Goal: Information Seeking & Learning: Learn about a topic

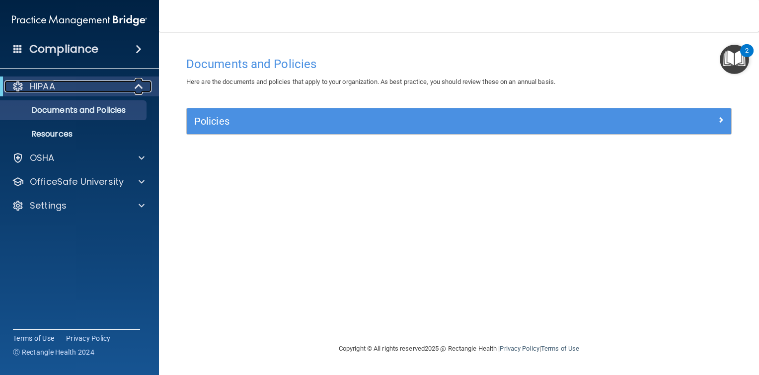
click at [116, 85] on div "HIPAA" at bounding box center [65, 87] width 123 height 12
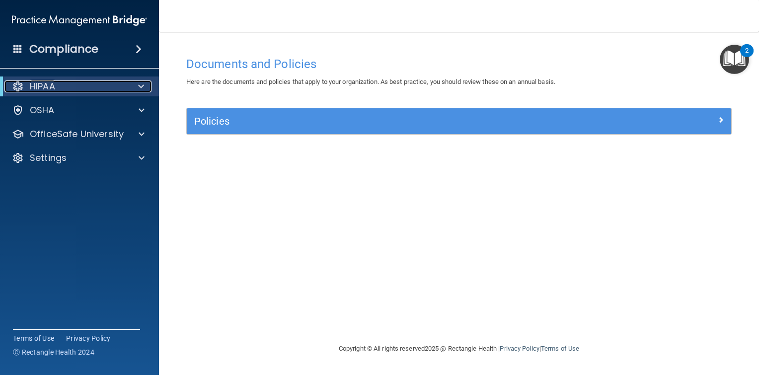
click at [116, 85] on div "HIPAA" at bounding box center [65, 87] width 123 height 12
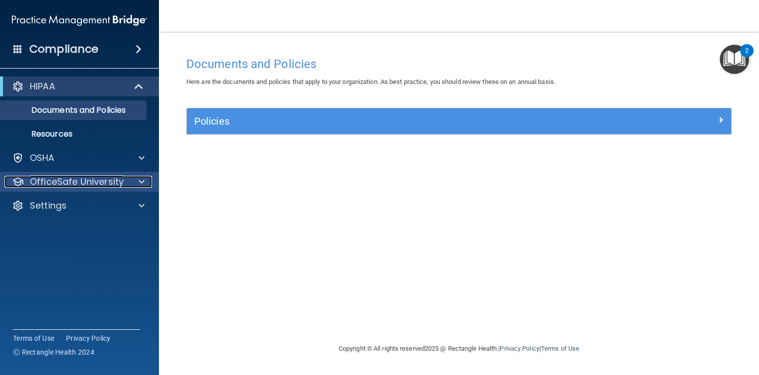
click at [83, 183] on p "OfficeSafe University" at bounding box center [77, 182] width 94 height 12
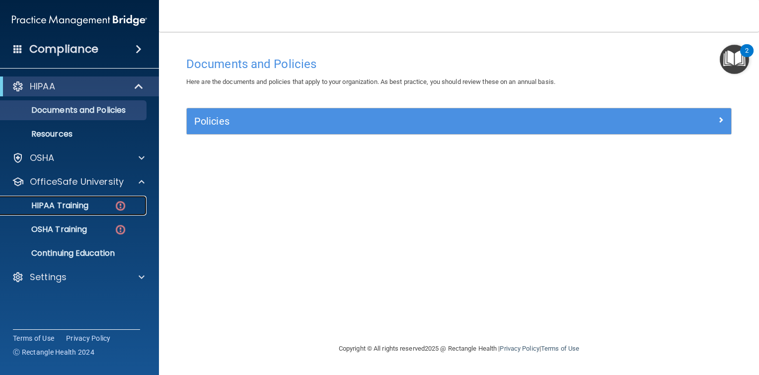
click at [78, 206] on p "HIPAA Training" at bounding box center [47, 206] width 82 height 10
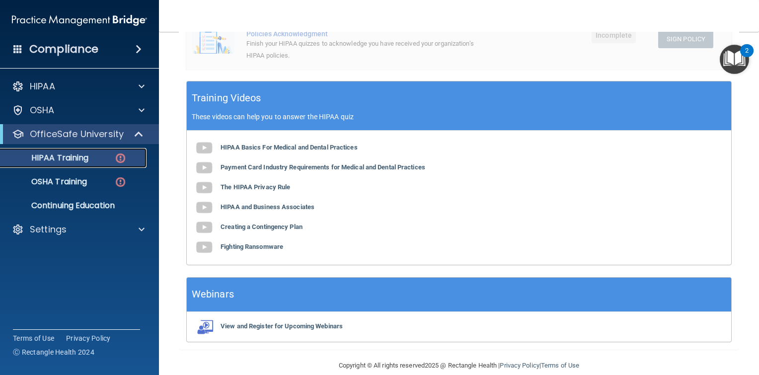
scroll to position [336, 0]
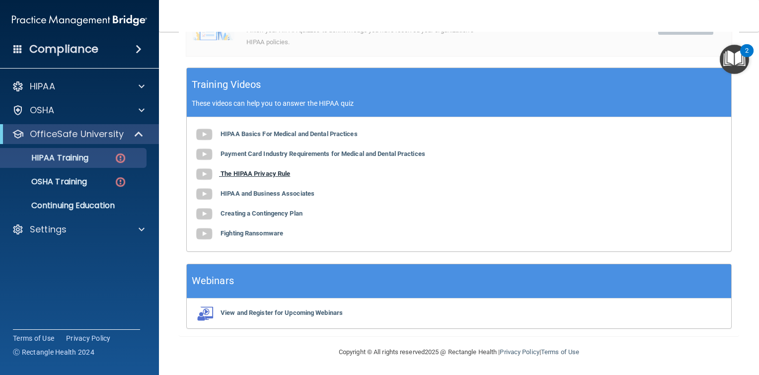
click at [263, 175] on b "The HIPAA Privacy Rule" at bounding box center [256, 173] width 70 height 7
click at [290, 197] on b "HIPAA and Business Associates" at bounding box center [268, 193] width 94 height 7
click at [254, 214] on b "Creating a Contingency Plan" at bounding box center [262, 213] width 82 height 7
click at [272, 233] on b "Fighting Ransomware" at bounding box center [252, 233] width 63 height 7
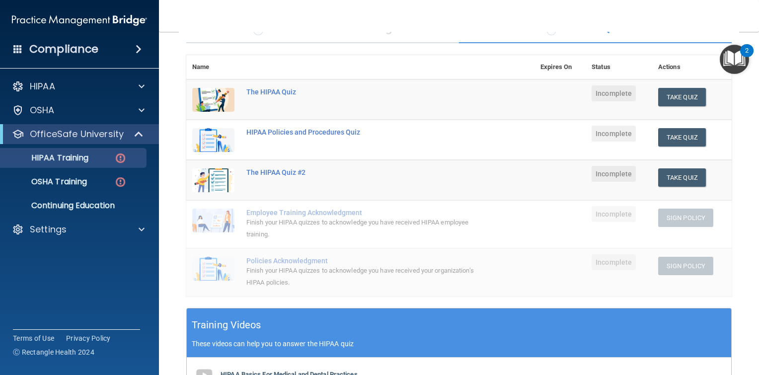
scroll to position [0, 0]
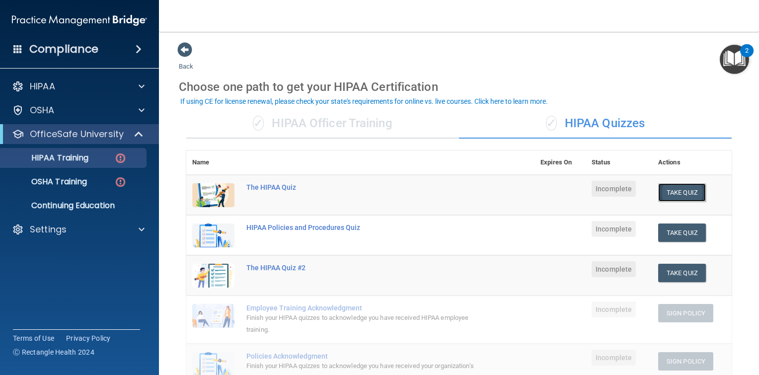
click at [681, 195] on button "Take Quiz" at bounding box center [683, 192] width 48 height 18
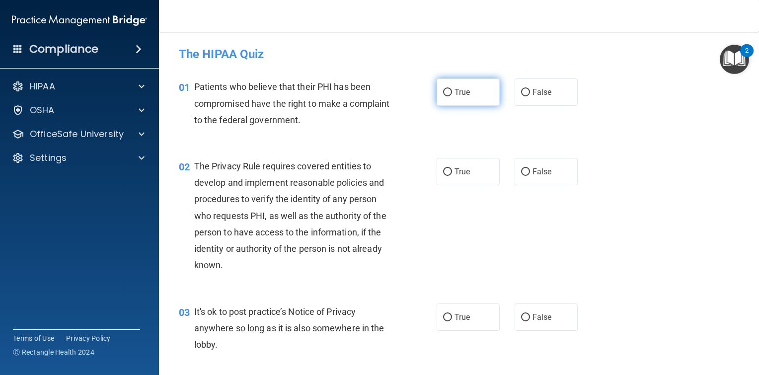
click at [450, 95] on label "True" at bounding box center [468, 92] width 63 height 27
click at [450, 95] on input "True" at bounding box center [447, 92] width 9 height 7
radio input "true"
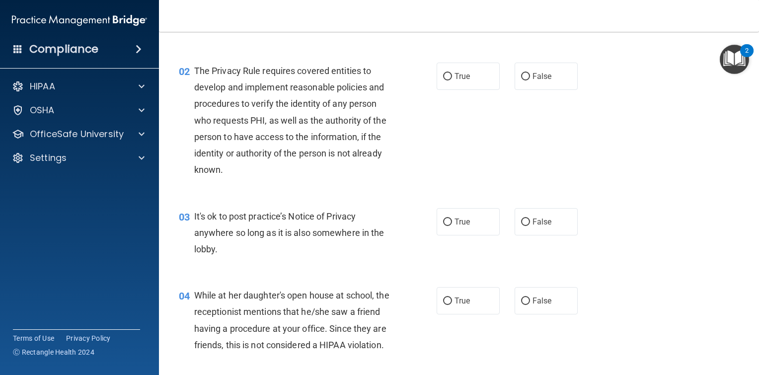
scroll to position [99, 0]
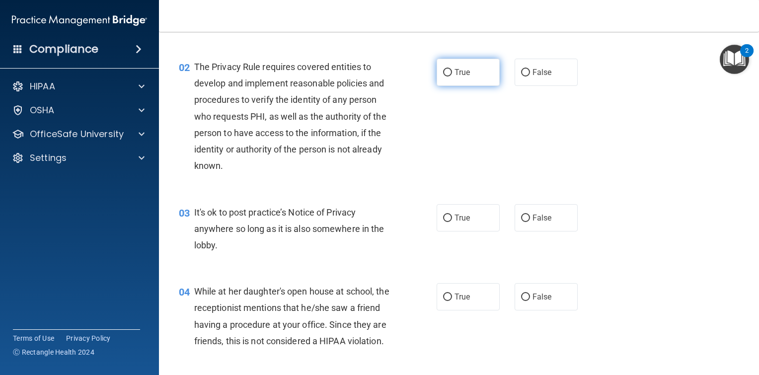
click at [445, 74] on input "True" at bounding box center [447, 72] width 9 height 7
radio input "true"
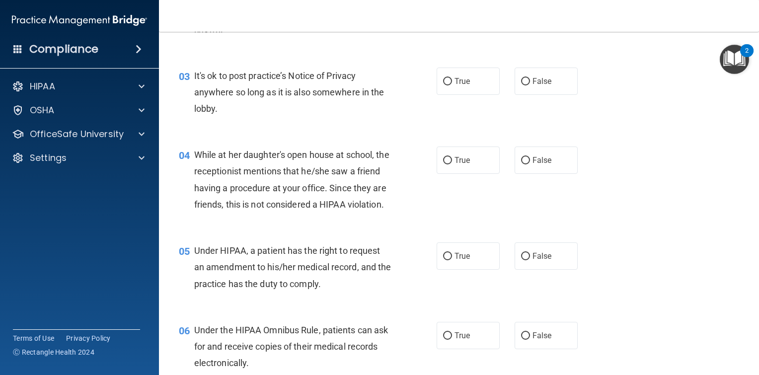
scroll to position [249, 0]
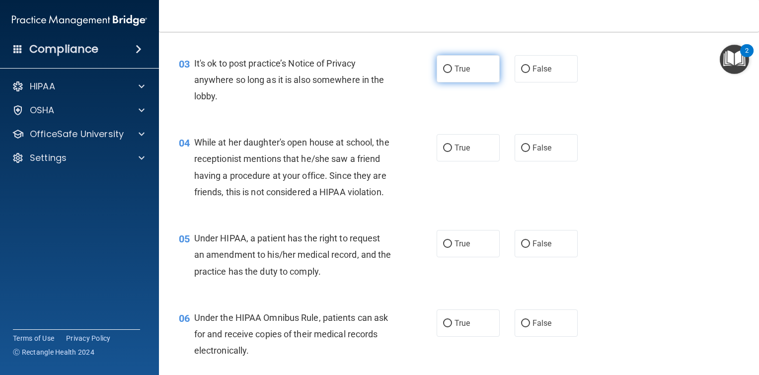
click at [445, 72] on input "True" at bounding box center [447, 69] width 9 height 7
radio input "true"
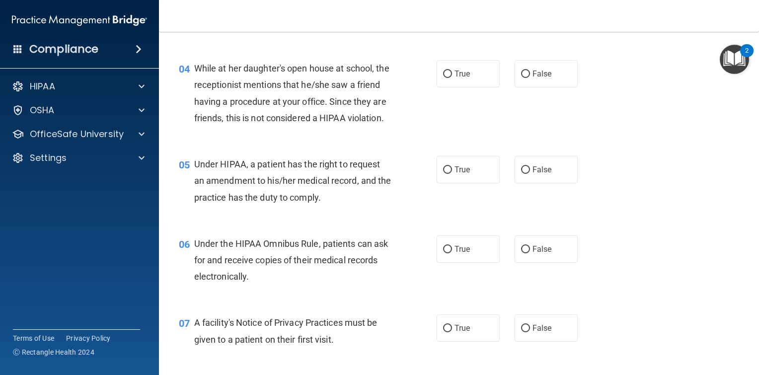
scroll to position [348, 0]
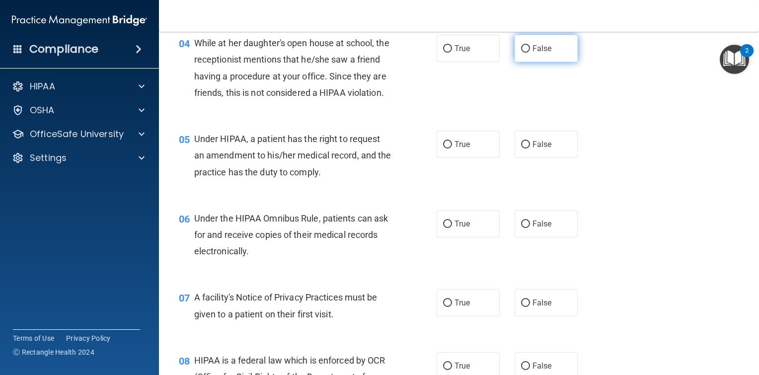
click at [521, 50] on input "False" at bounding box center [525, 48] width 9 height 7
radio input "true"
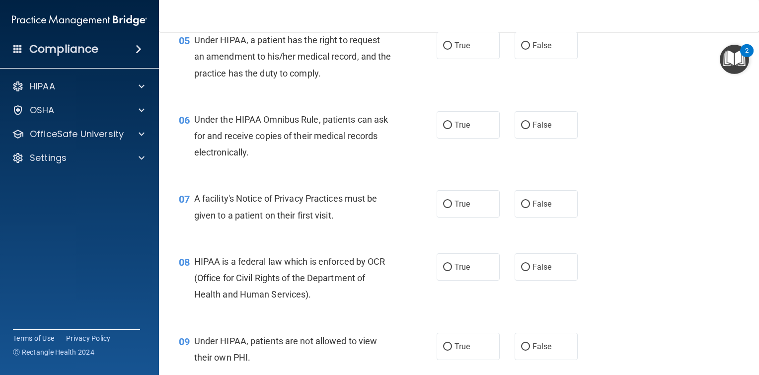
scroll to position [447, 0]
click at [521, 49] on input "False" at bounding box center [525, 45] width 9 height 7
radio input "true"
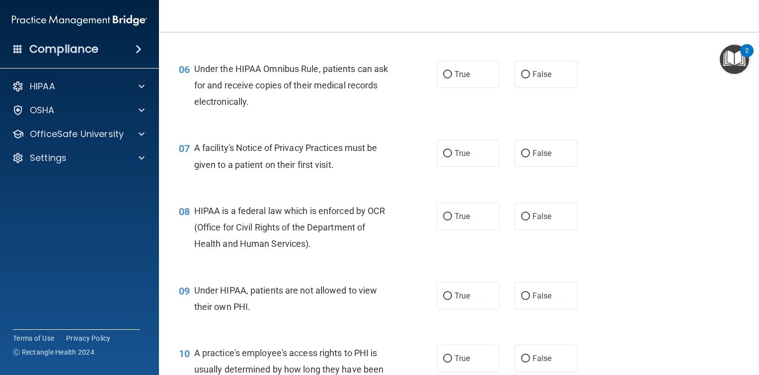
scroll to position [547, 0]
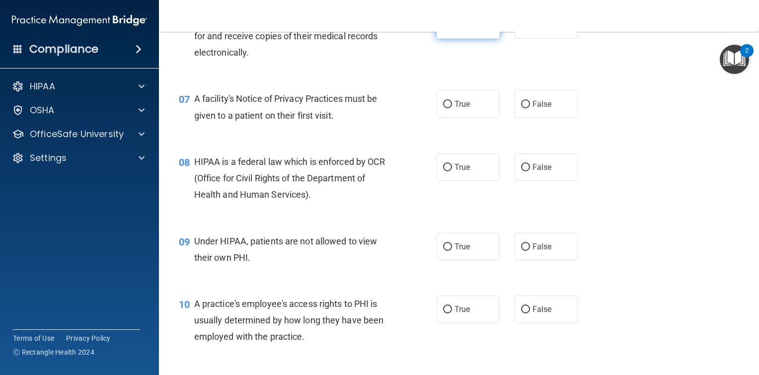
click at [443, 29] on input "True" at bounding box center [447, 25] width 9 height 7
radio input "true"
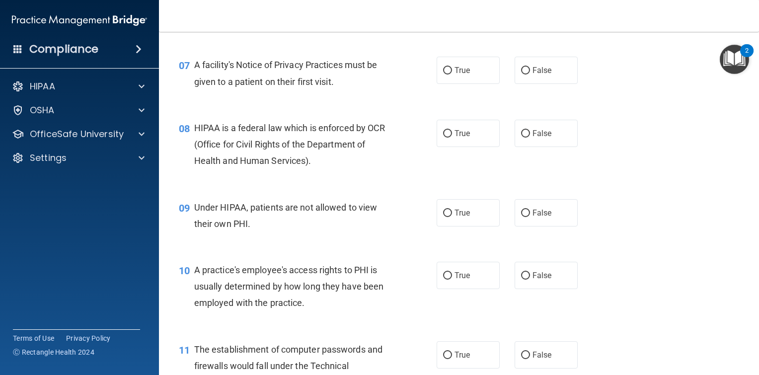
scroll to position [596, 0]
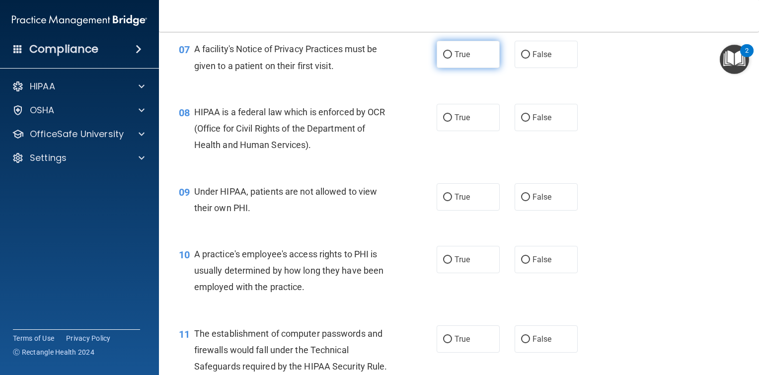
click at [443, 59] on input "True" at bounding box center [447, 54] width 9 height 7
radio input "true"
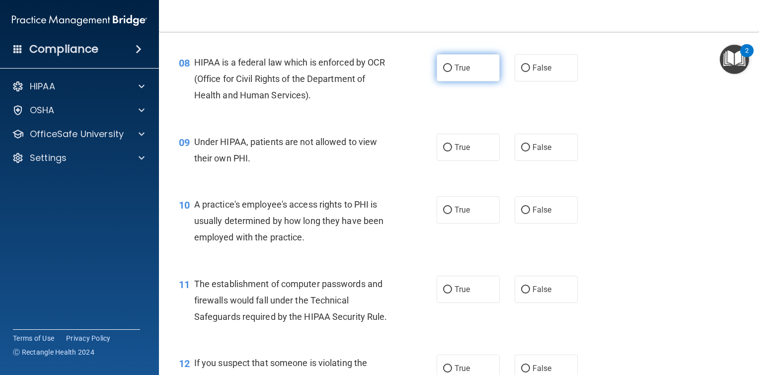
click at [448, 82] on label "True" at bounding box center [468, 67] width 63 height 27
click at [448, 72] on input "True" at bounding box center [447, 68] width 9 height 7
radio input "true"
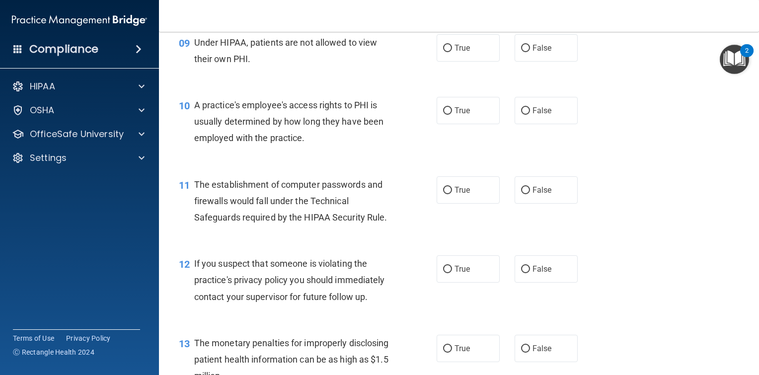
scroll to position [696, 0]
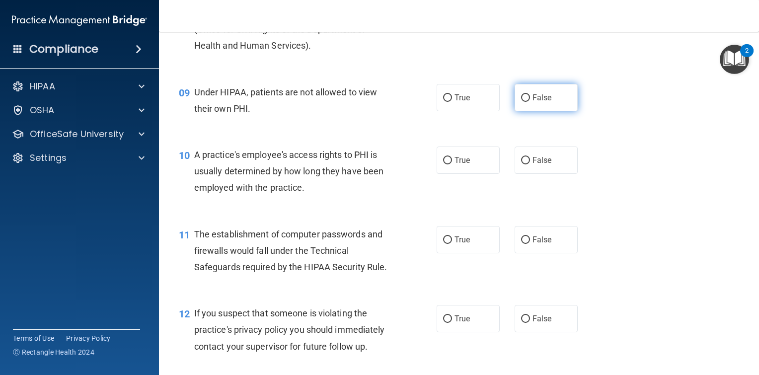
click at [525, 111] on label "False" at bounding box center [546, 97] width 63 height 27
click at [525, 102] on input "False" at bounding box center [525, 97] width 9 height 7
radio input "true"
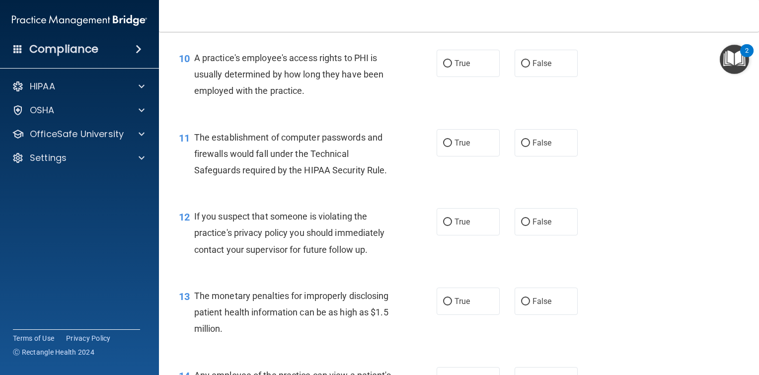
scroll to position [795, 0]
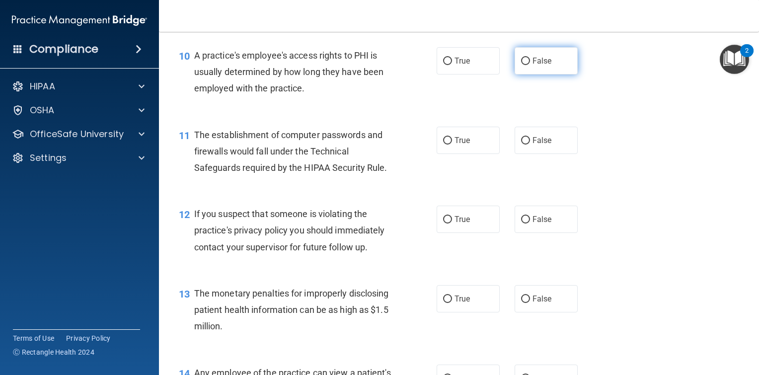
click at [525, 65] on input "False" at bounding box center [525, 61] width 9 height 7
radio input "true"
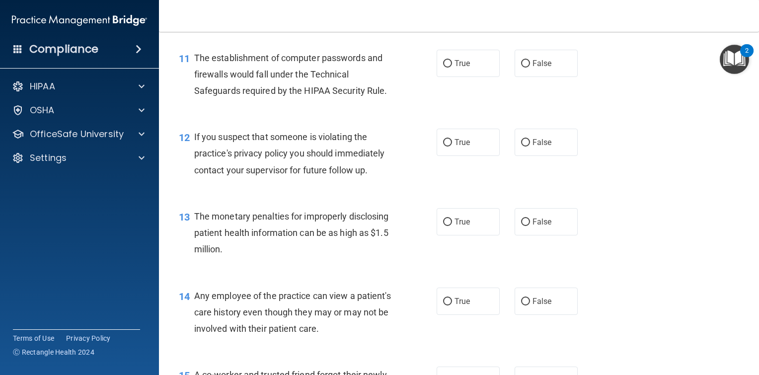
scroll to position [895, 0]
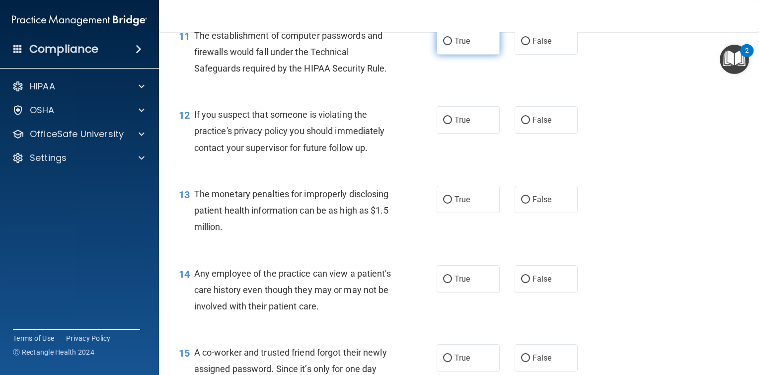
click at [446, 45] on input "True" at bounding box center [447, 41] width 9 height 7
radio input "true"
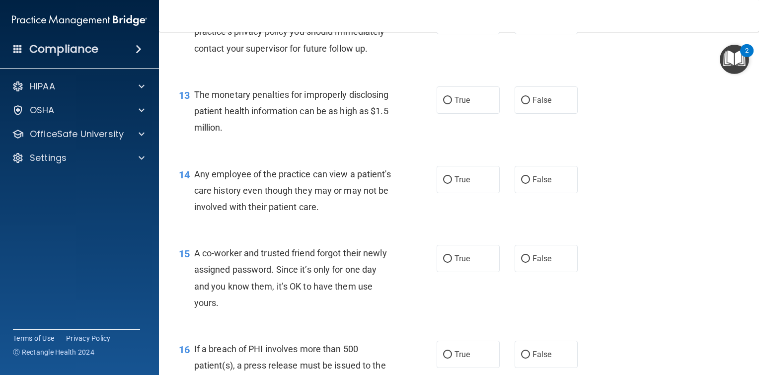
scroll to position [944, 0]
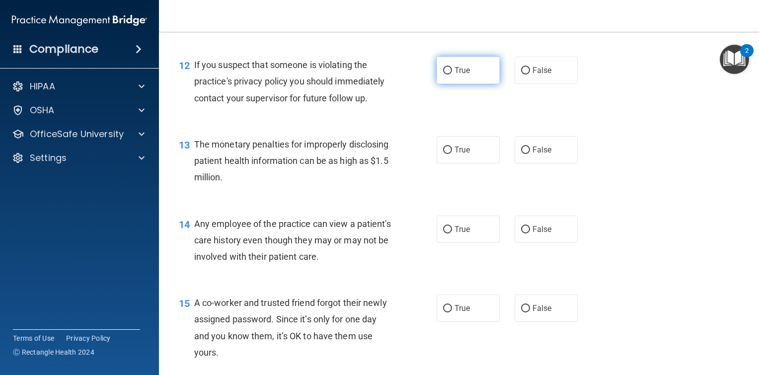
click at [443, 75] on input "True" at bounding box center [447, 70] width 9 height 7
radio input "true"
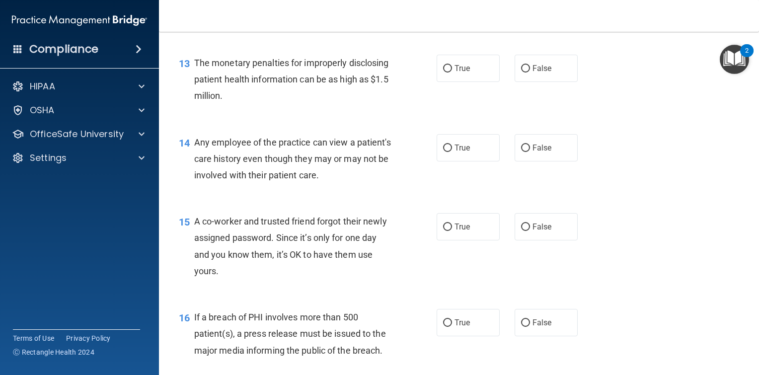
scroll to position [1044, 0]
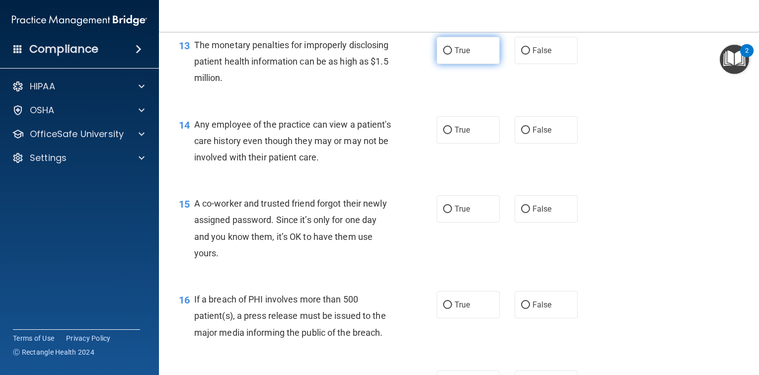
click at [443, 55] on input "True" at bounding box center [447, 50] width 9 height 7
radio input "true"
click at [521, 134] on input "False" at bounding box center [525, 130] width 9 height 7
radio input "true"
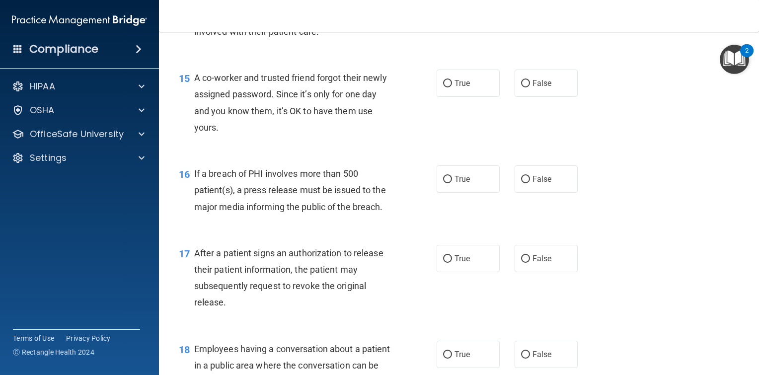
scroll to position [1193, 0]
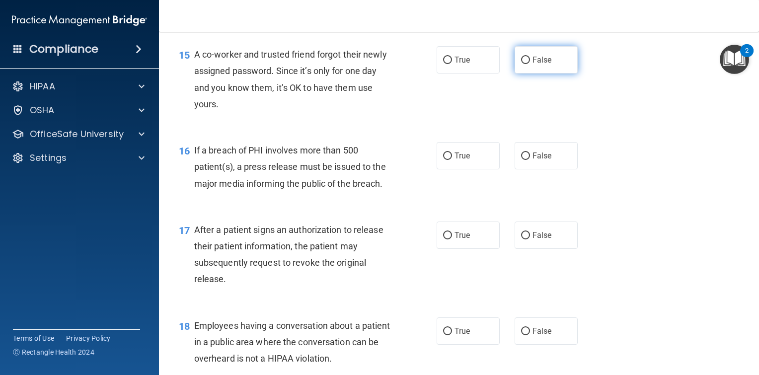
click at [521, 64] on input "False" at bounding box center [525, 60] width 9 height 7
radio input "true"
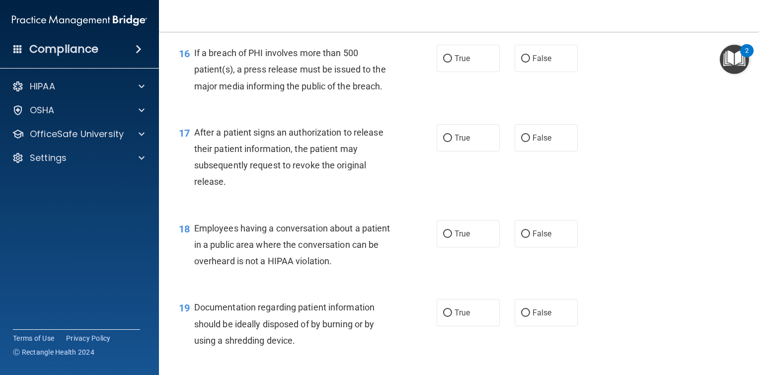
scroll to position [1292, 0]
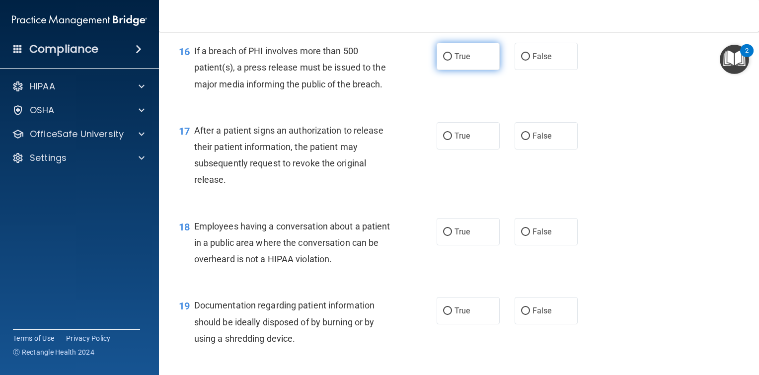
click at [443, 70] on label "True" at bounding box center [468, 56] width 63 height 27
click at [443, 61] on input "True" at bounding box center [447, 56] width 9 height 7
radio input "true"
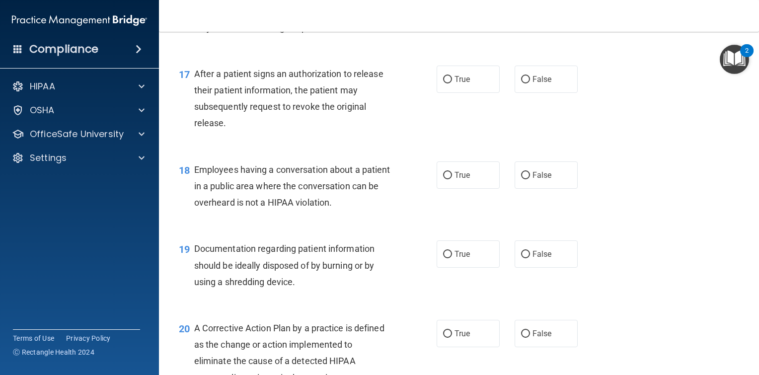
scroll to position [1392, 0]
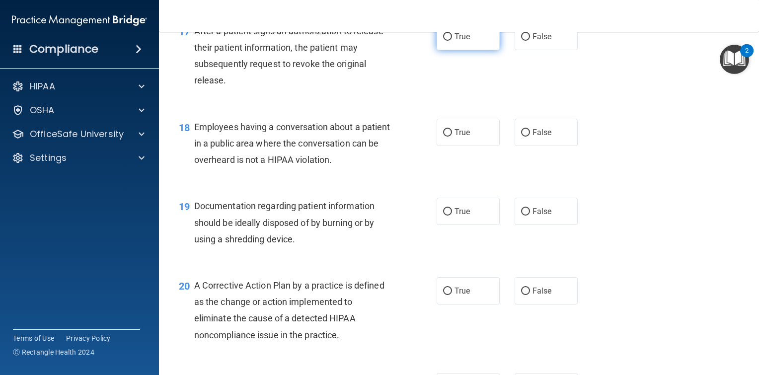
click at [444, 41] on input "True" at bounding box center [447, 36] width 9 height 7
radio input "true"
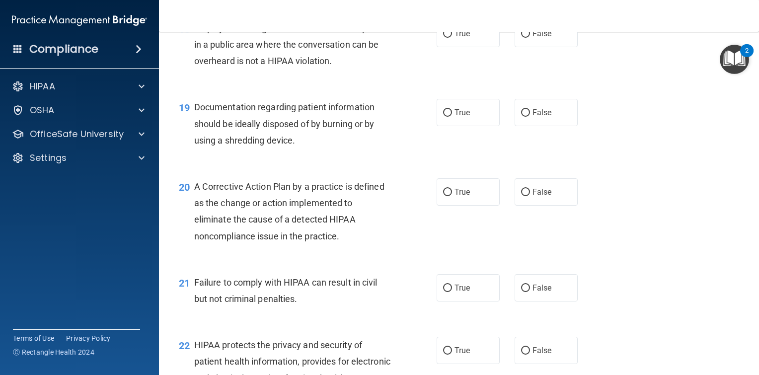
scroll to position [1491, 0]
click at [521, 37] on input "False" at bounding box center [525, 33] width 9 height 7
radio input "true"
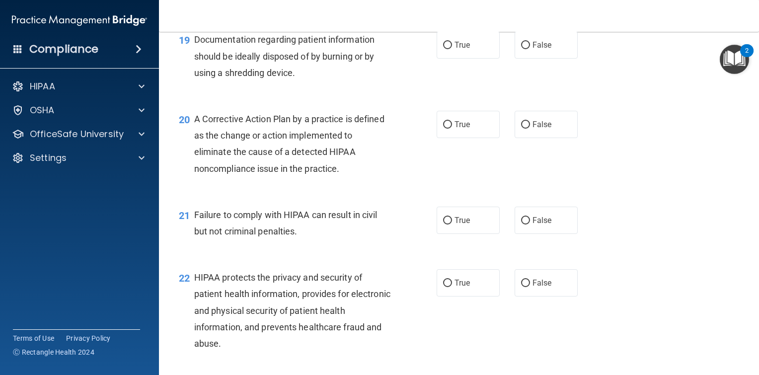
scroll to position [1541, 0]
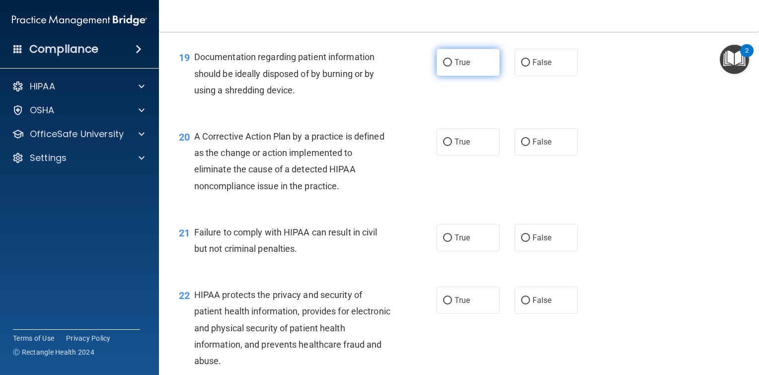
click at [445, 67] on input "True" at bounding box center [447, 62] width 9 height 7
radio input "true"
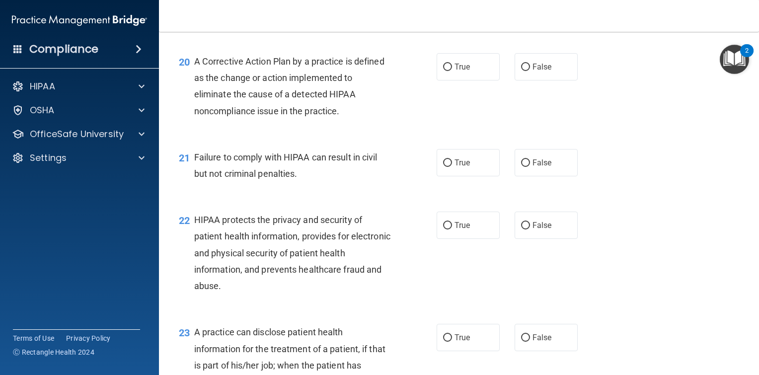
scroll to position [1640, 0]
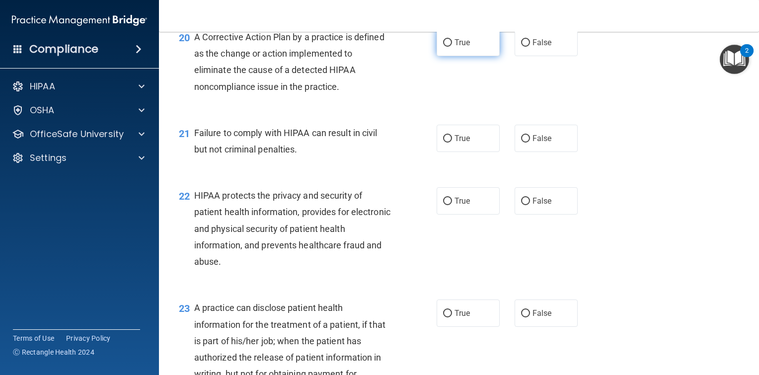
click at [443, 47] on input "True" at bounding box center [447, 42] width 9 height 7
radio input "true"
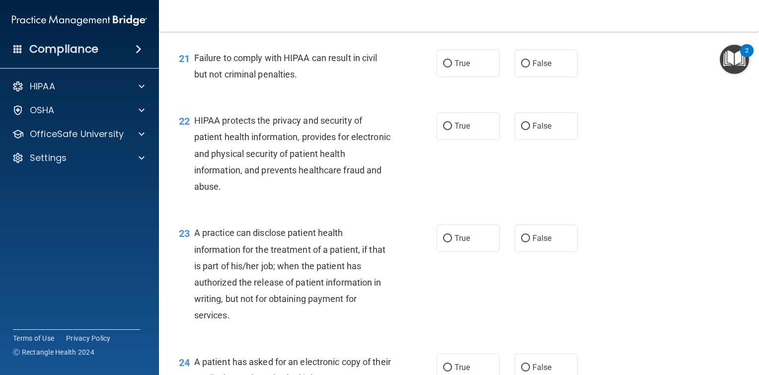
scroll to position [1740, 0]
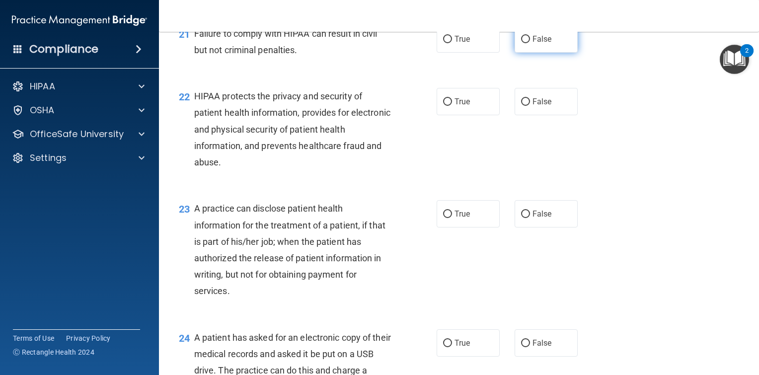
click at [521, 43] on input "False" at bounding box center [525, 39] width 9 height 7
radio input "true"
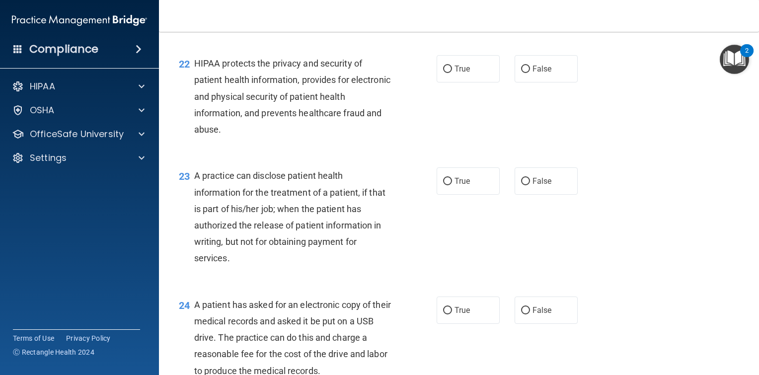
scroll to position [1789, 0]
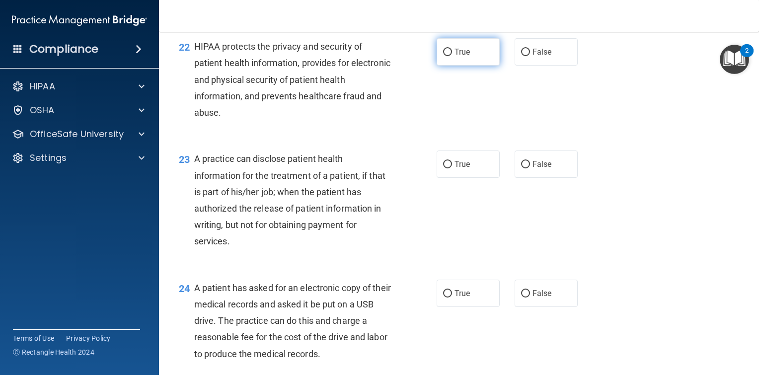
click at [443, 56] on input "True" at bounding box center [447, 52] width 9 height 7
radio input "true"
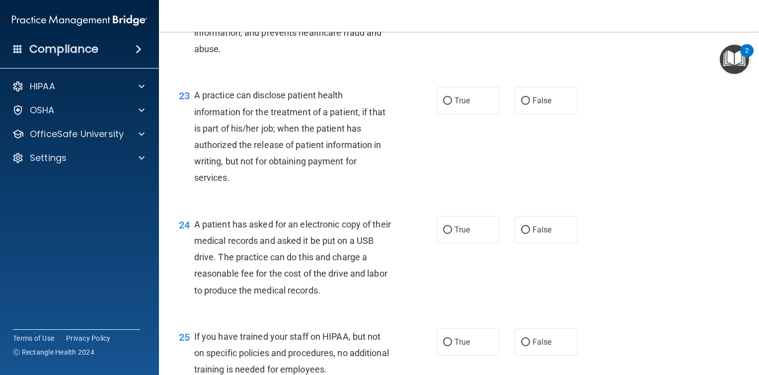
scroll to position [1889, 0]
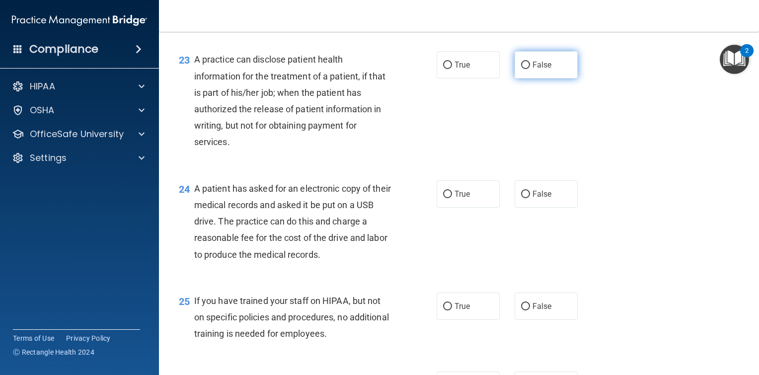
click at [523, 69] on input "False" at bounding box center [525, 65] width 9 height 7
radio input "true"
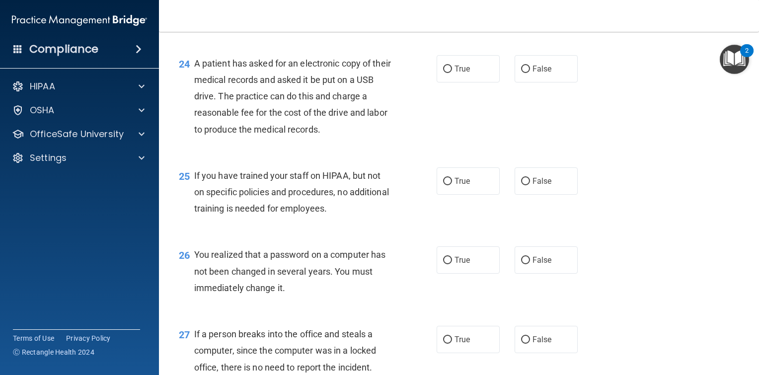
scroll to position [2038, 0]
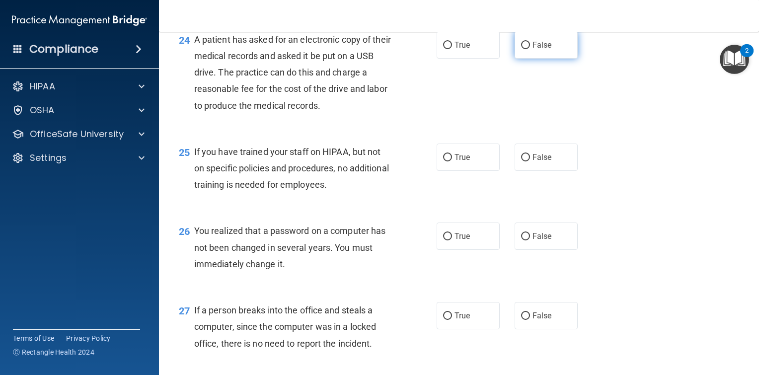
click at [523, 49] on input "False" at bounding box center [525, 45] width 9 height 7
radio input "true"
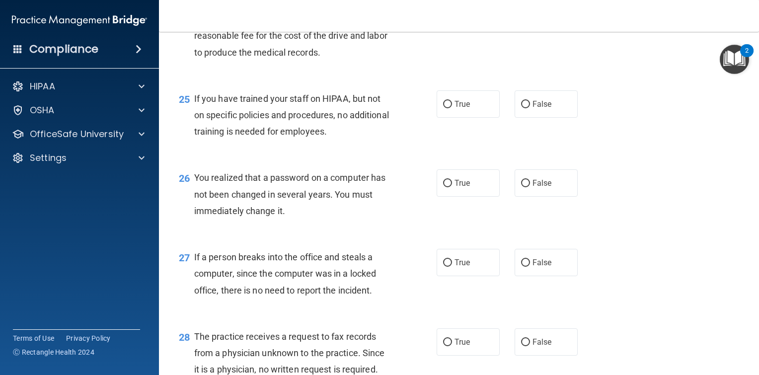
scroll to position [2137, 0]
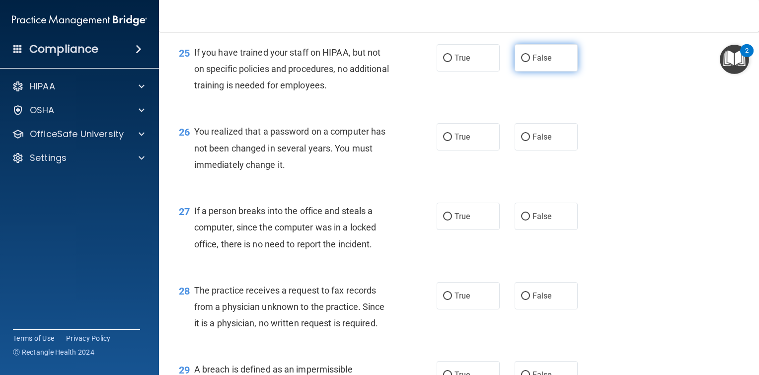
click at [522, 62] on input "False" at bounding box center [525, 58] width 9 height 7
radio input "true"
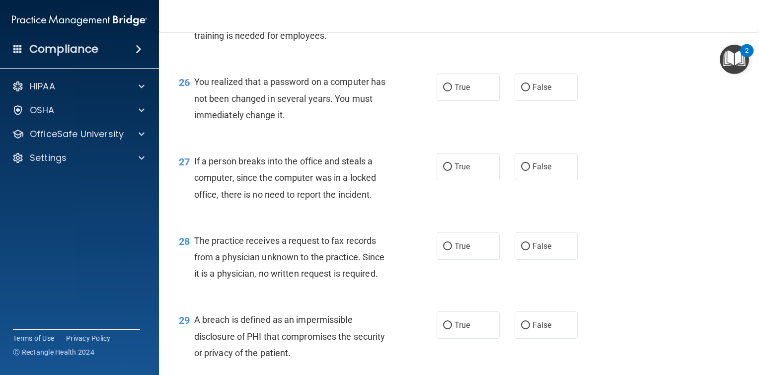
scroll to position [2237, 0]
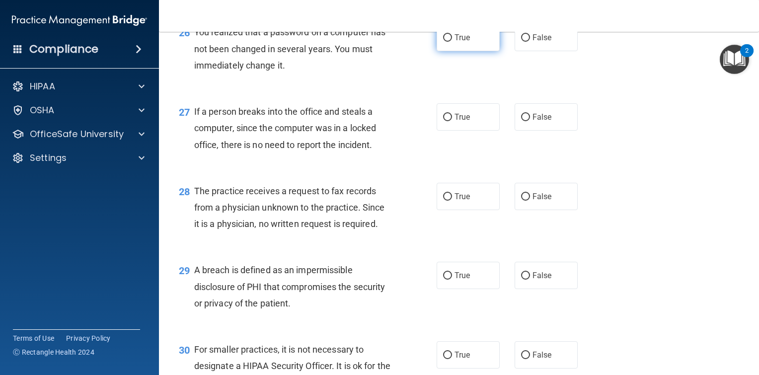
click at [446, 42] on input "True" at bounding box center [447, 37] width 9 height 7
radio input "true"
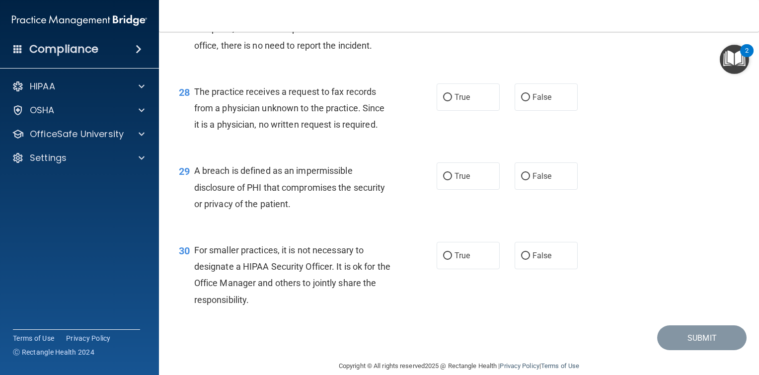
scroll to position [2286, 0]
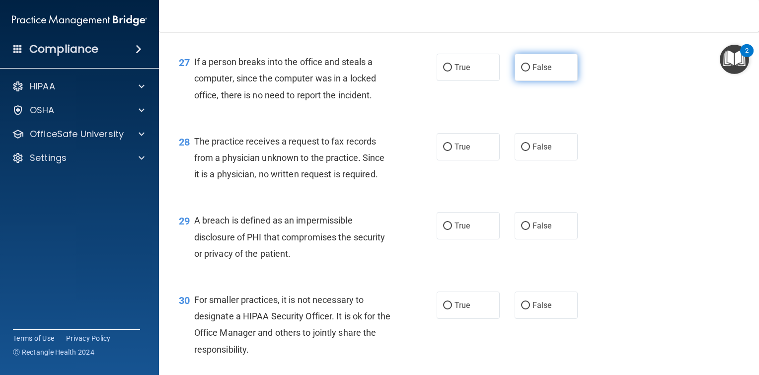
click at [521, 72] on input "False" at bounding box center [525, 67] width 9 height 7
radio input "true"
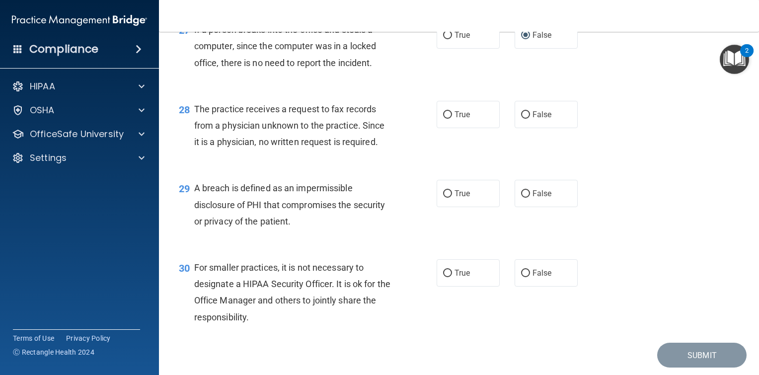
scroll to position [2336, 0]
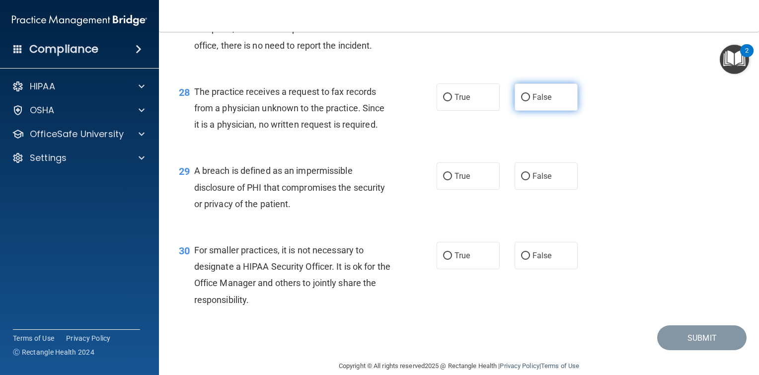
click at [524, 111] on label "False" at bounding box center [546, 96] width 63 height 27
click at [524, 101] on input "False" at bounding box center [525, 97] width 9 height 7
radio input "true"
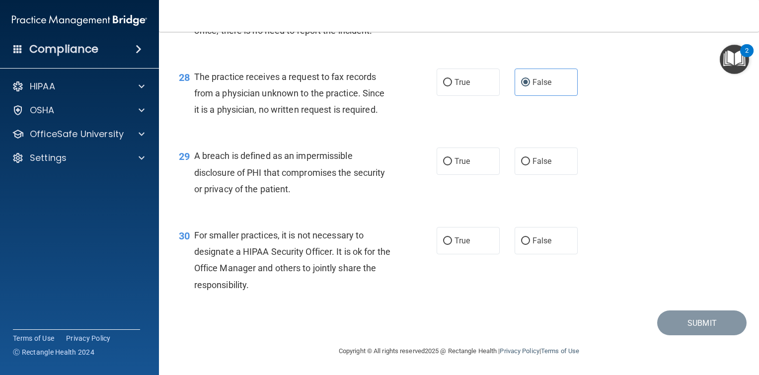
scroll to position [2368, 0]
click at [447, 161] on input "True" at bounding box center [447, 161] width 9 height 7
radio input "true"
click at [443, 244] on input "True" at bounding box center [447, 241] width 9 height 7
radio input "true"
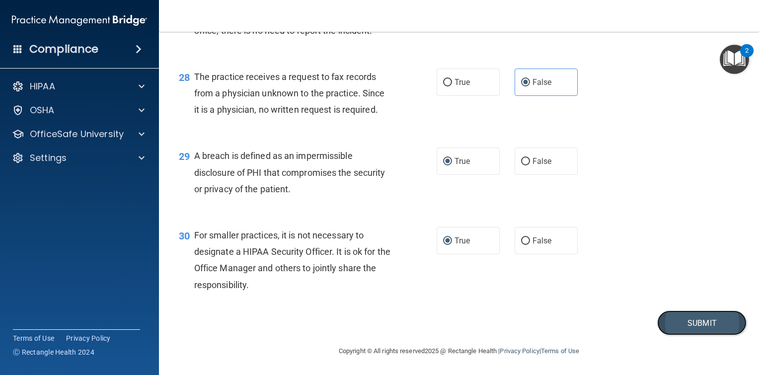
click at [679, 322] on button "Submit" at bounding box center [702, 323] width 89 height 25
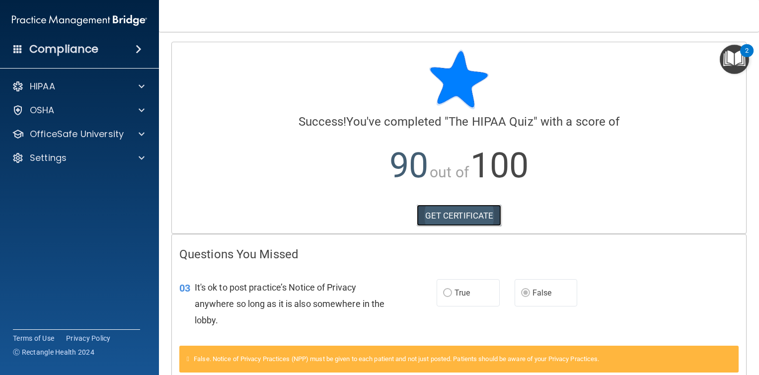
click at [450, 220] on link "GET CERTIFICATE" at bounding box center [459, 216] width 85 height 22
click at [144, 132] on span at bounding box center [142, 134] width 6 height 12
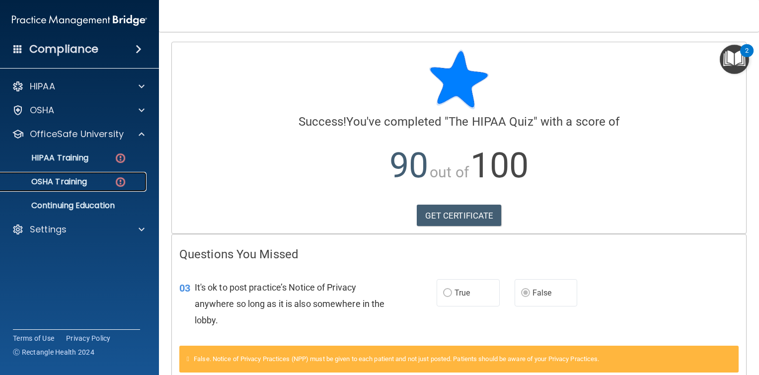
click at [92, 183] on div "OSHA Training" at bounding box center [74, 182] width 136 height 10
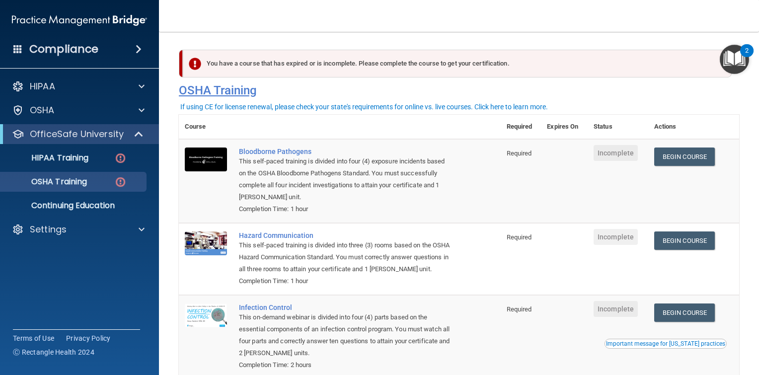
click at [493, 89] on h4 "OSHA Training" at bounding box center [459, 90] width 561 height 14
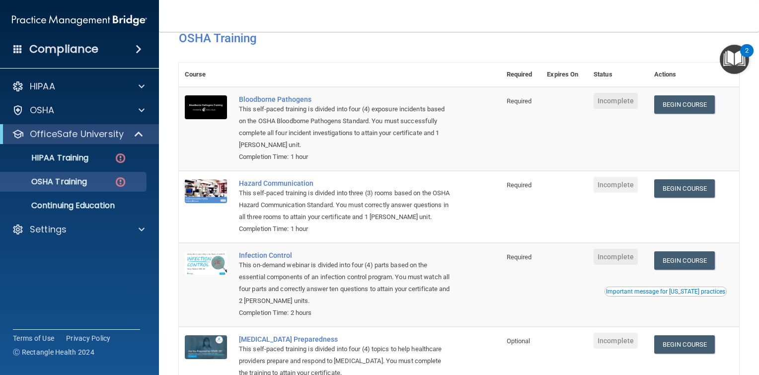
scroll to position [41, 0]
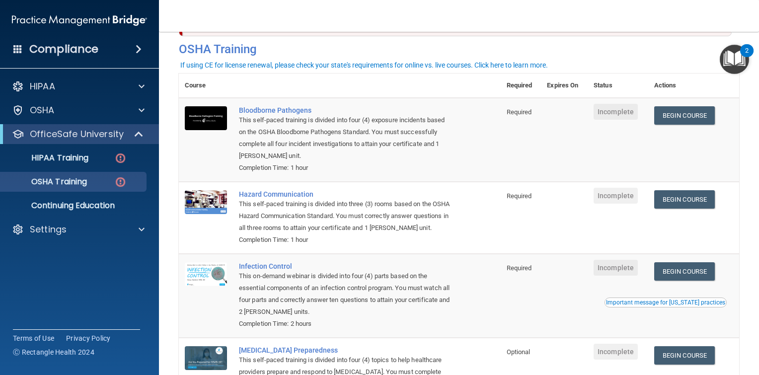
click at [737, 50] on img "Open Resource Center, 2 new notifications" at bounding box center [734, 59] width 29 height 29
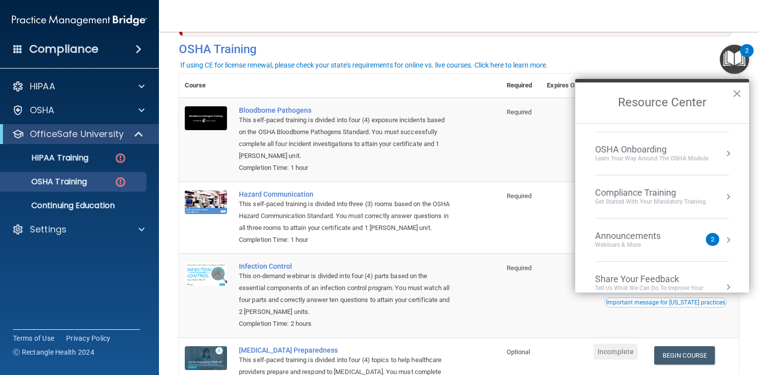
scroll to position [0, 0]
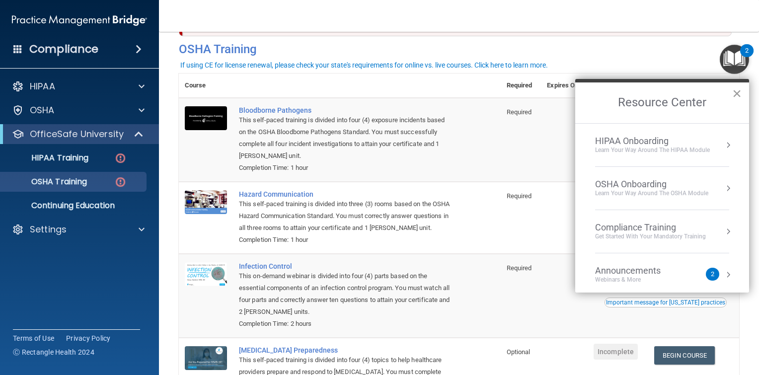
click at [738, 93] on button "×" at bounding box center [737, 93] width 9 height 16
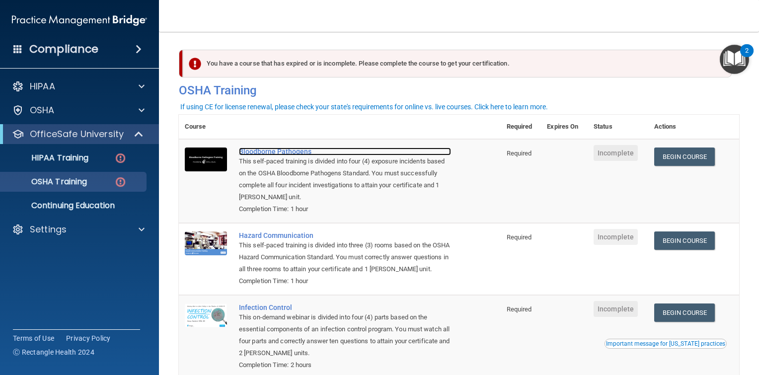
click at [260, 155] on div "Bloodborne Pathogens" at bounding box center [345, 152] width 212 height 8
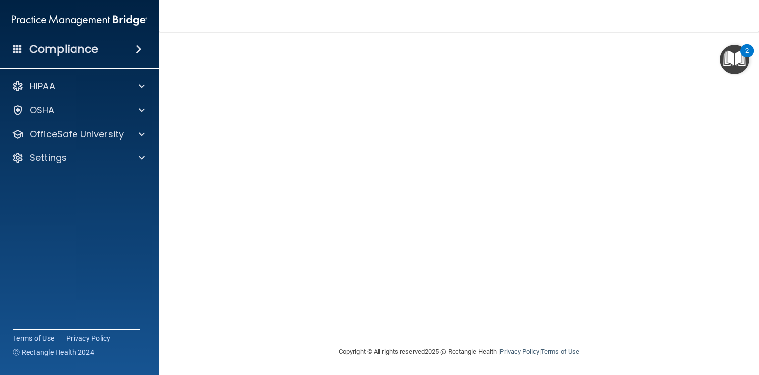
scroll to position [50, 0]
click at [170, 133] on main "Bloodborne Pathogens Training This course doesn’t expire until . Are you sure y…" at bounding box center [459, 203] width 600 height 343
click at [65, 203] on accordion "HIPAA Documents and Policies Report an Incident Business Associates Emergency P…" at bounding box center [80, 160] width 160 height 174
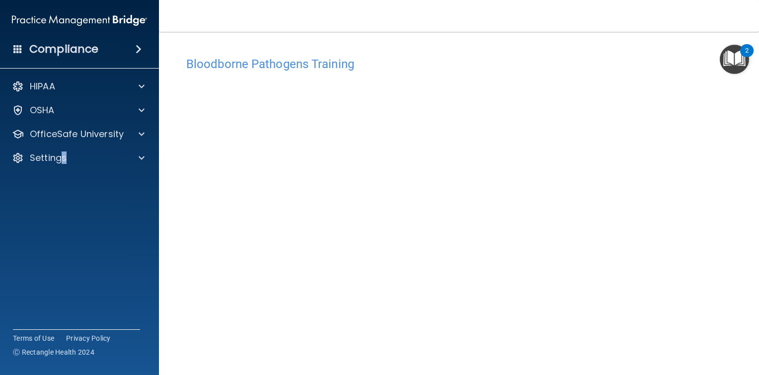
scroll to position [0, 0]
